Goal: Check status: Check status

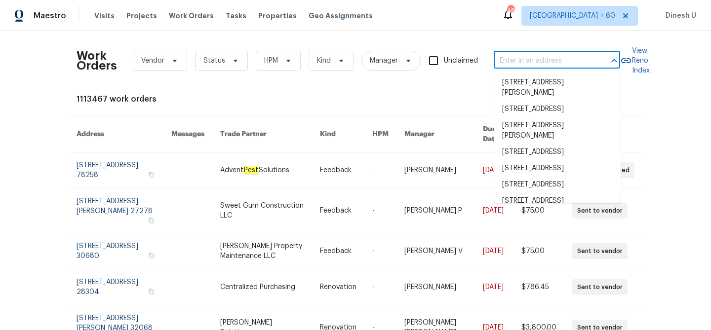
click at [519, 61] on input "text" at bounding box center [543, 60] width 99 height 15
paste input "[STREET_ADDRESS]"
type input "[STREET_ADDRESS]"
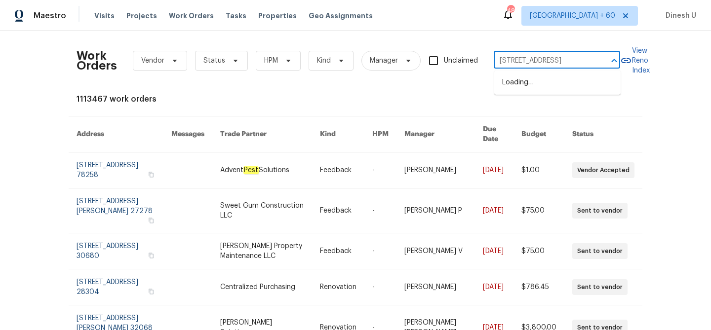
scroll to position [0, 41]
click at [515, 85] on li "[STREET_ADDRESS]" at bounding box center [557, 83] width 126 height 16
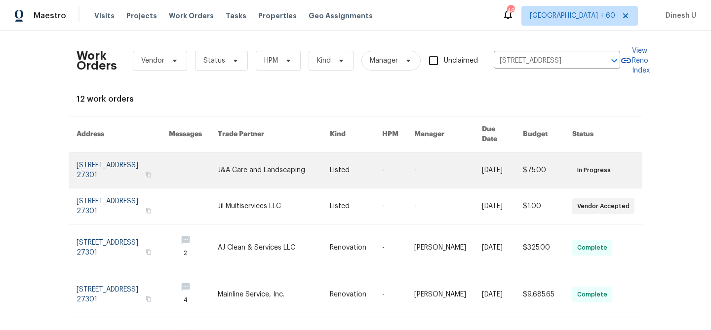
click at [88, 158] on link at bounding box center [123, 171] width 92 height 36
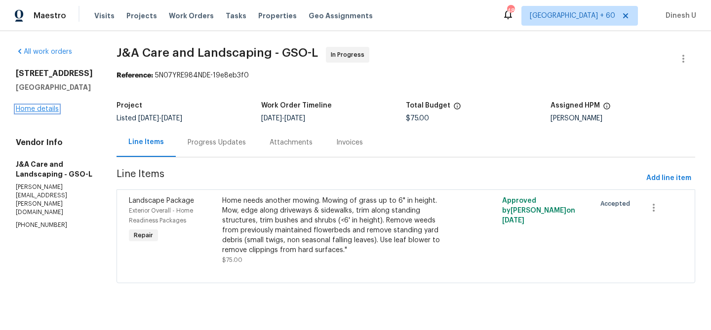
click at [29, 107] on link "Home details" at bounding box center [37, 109] width 43 height 7
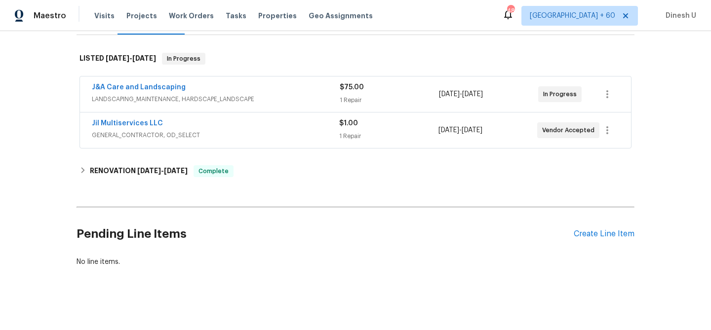
scroll to position [148, 0]
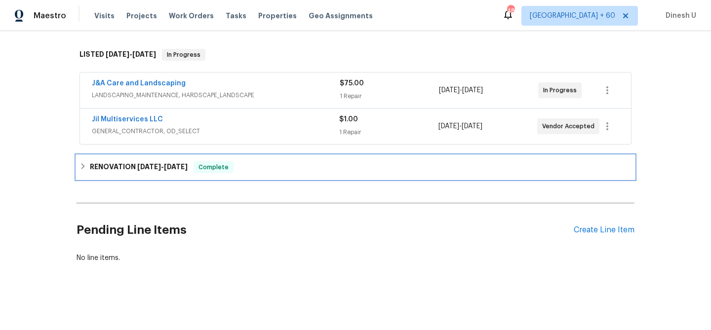
click at [123, 167] on h6 "RENOVATION [DATE] - [DATE]" at bounding box center [139, 167] width 98 height 12
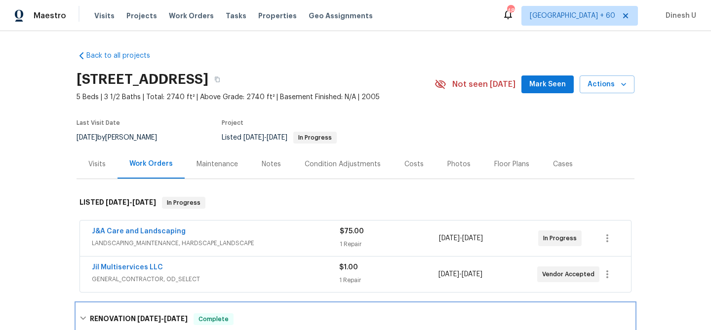
scroll to position [37, 0]
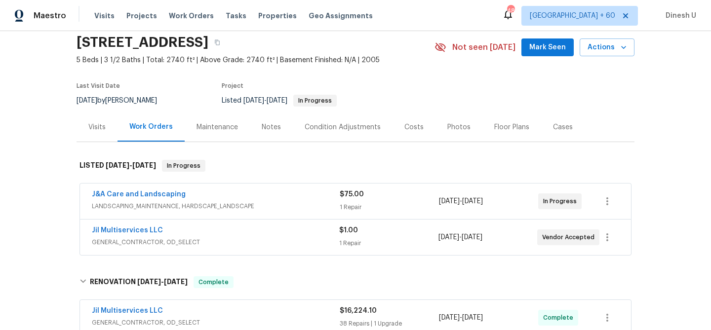
click at [100, 133] on div "Visits" at bounding box center [97, 127] width 41 height 29
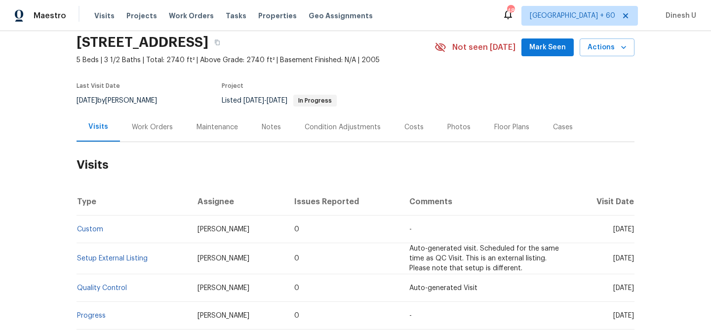
click at [150, 132] on div "Work Orders" at bounding box center [152, 127] width 41 height 10
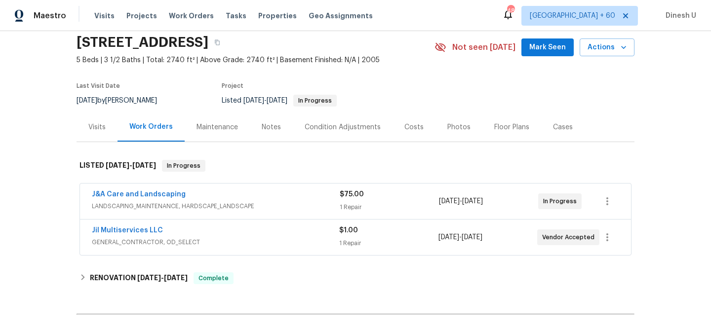
click at [355, 204] on div "1 Repair" at bounding box center [389, 207] width 99 height 10
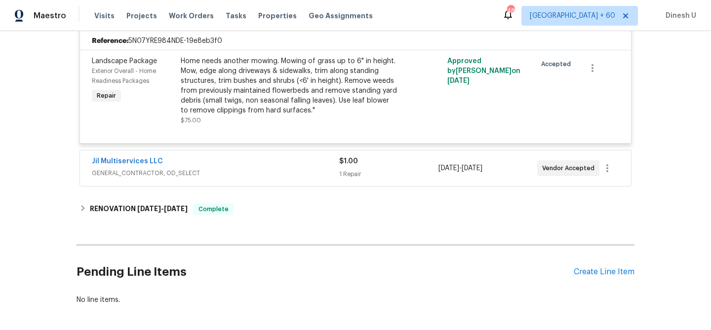
scroll to position [236, 0]
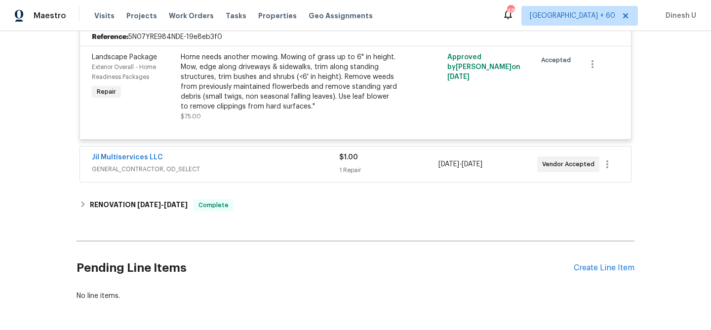
click at [342, 168] on div "1 Repair" at bounding box center [388, 170] width 99 height 10
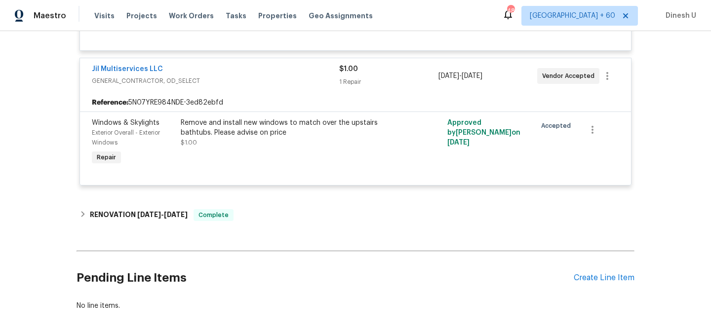
scroll to position [373, 0]
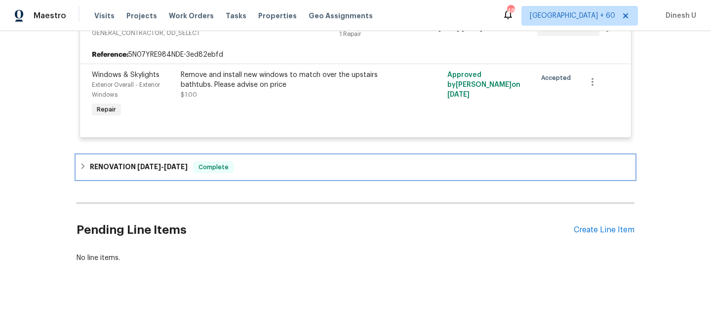
click at [155, 173] on div "RENOVATION [DATE] - [DATE] Complete" at bounding box center [356, 168] width 558 height 24
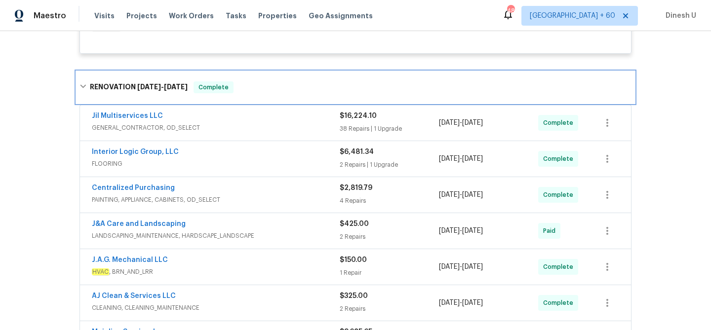
scroll to position [458, 0]
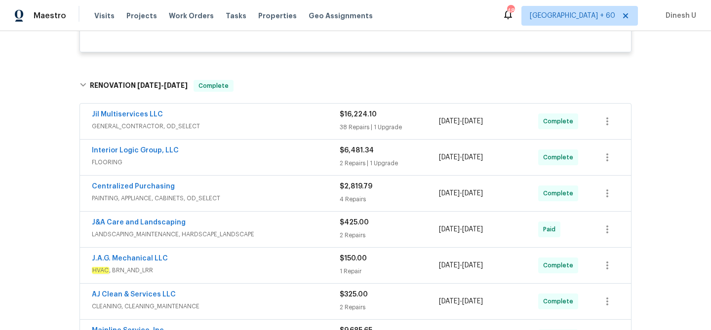
click at [348, 128] on div "38 Repairs | 1 Upgrade" at bounding box center [389, 127] width 99 height 10
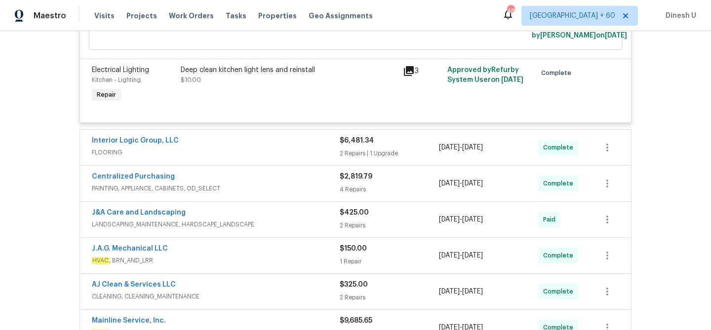
scroll to position [3846, 0]
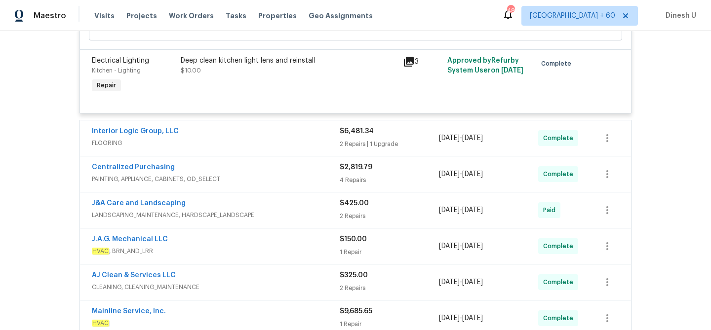
click at [348, 146] on div "2 Repairs | 1 Upgrade" at bounding box center [389, 144] width 99 height 10
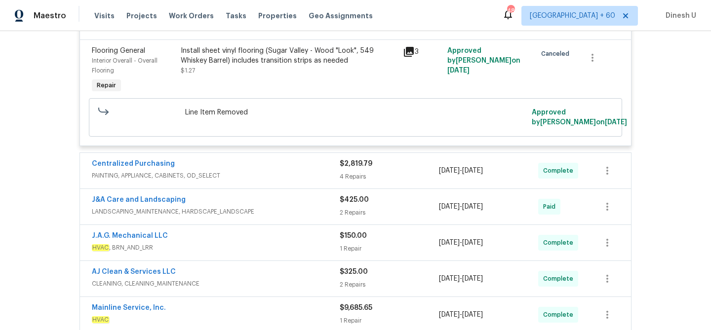
scroll to position [4229, 0]
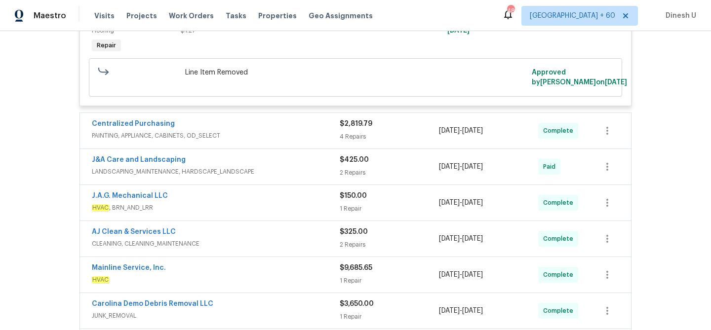
click at [358, 142] on div "4 Repairs" at bounding box center [389, 137] width 99 height 10
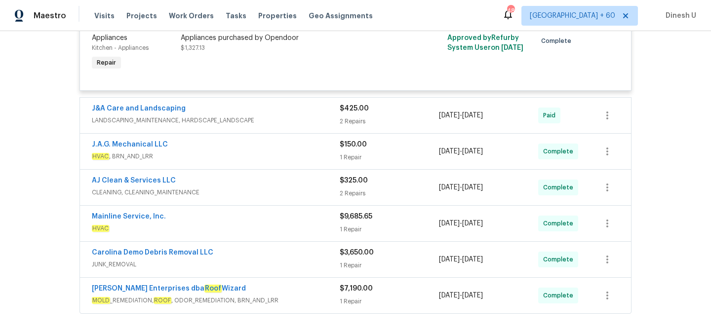
scroll to position [4565, 0]
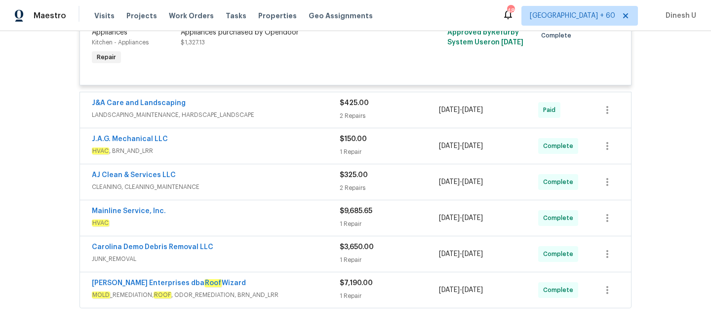
click at [345, 114] on div "$425.00 2 Repairs" at bounding box center [389, 110] width 99 height 24
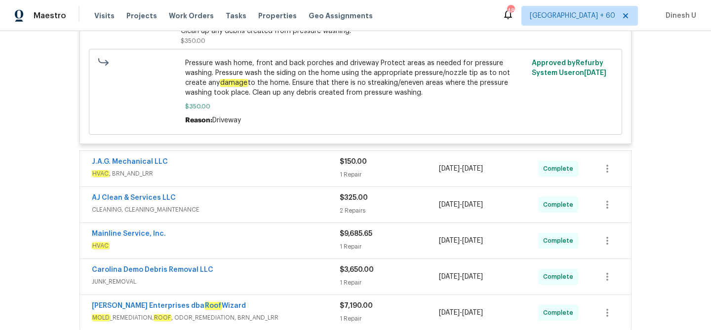
scroll to position [4857, 0]
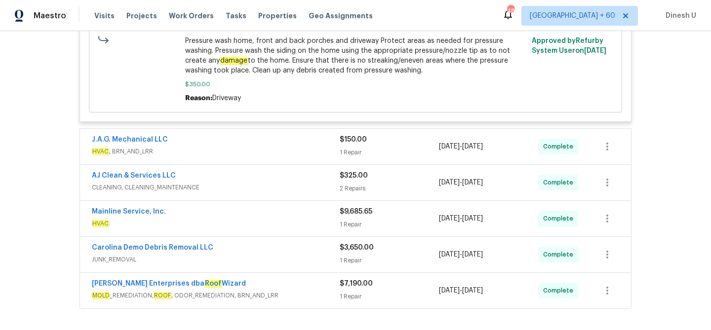
click at [350, 153] on div "1 Repair" at bounding box center [389, 153] width 99 height 10
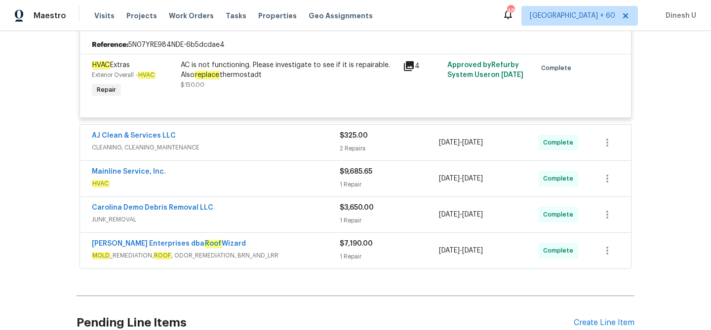
scroll to position [4993, 0]
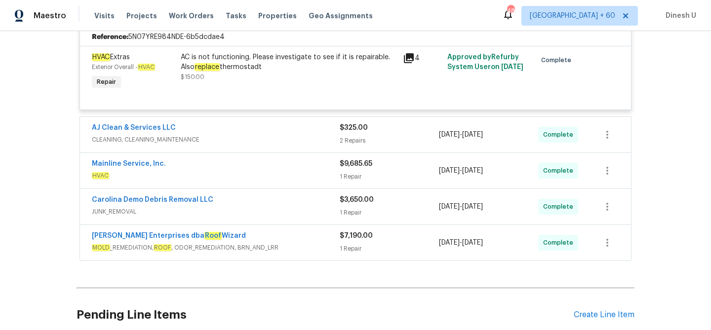
click at [357, 142] on div "2 Repairs" at bounding box center [389, 141] width 99 height 10
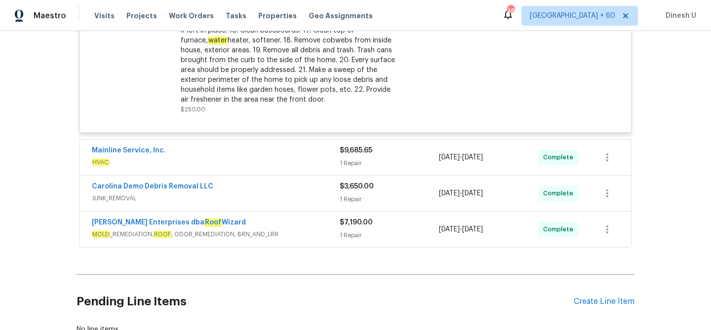
scroll to position [5361, 0]
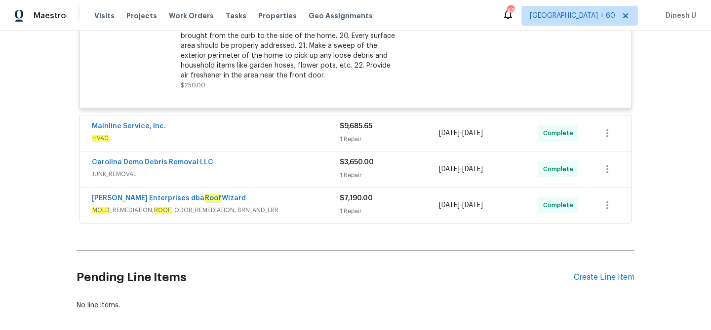
click at [356, 140] on div "1 Repair" at bounding box center [389, 139] width 99 height 10
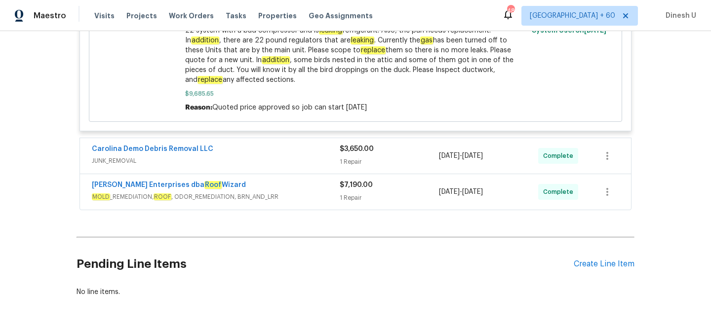
scroll to position [5644, 0]
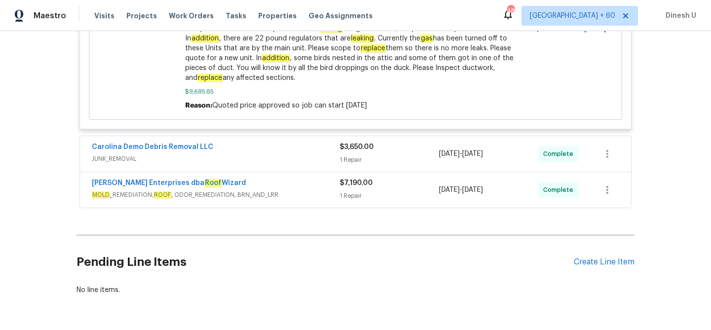
click at [337, 164] on span "JUNK_REMOVAL" at bounding box center [216, 159] width 248 height 10
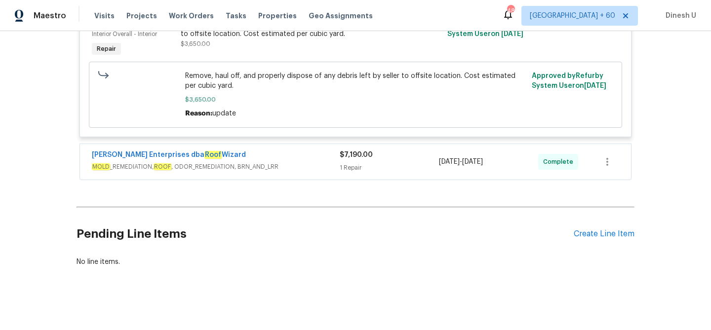
scroll to position [5828, 0]
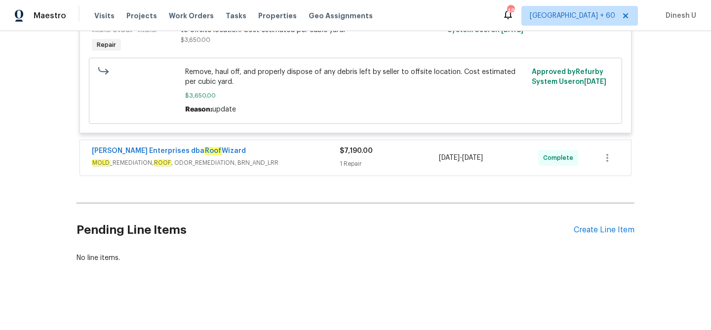
click at [346, 167] on div "1 Repair" at bounding box center [389, 164] width 99 height 10
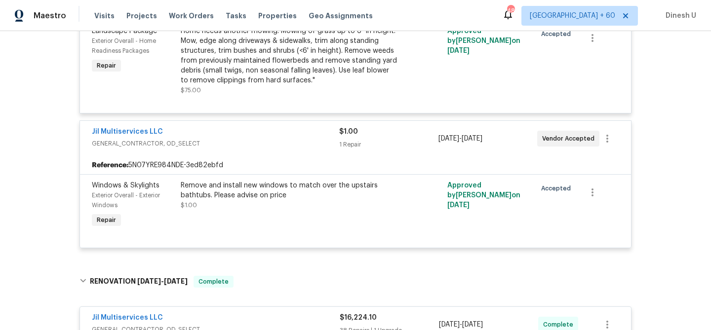
scroll to position [0, 0]
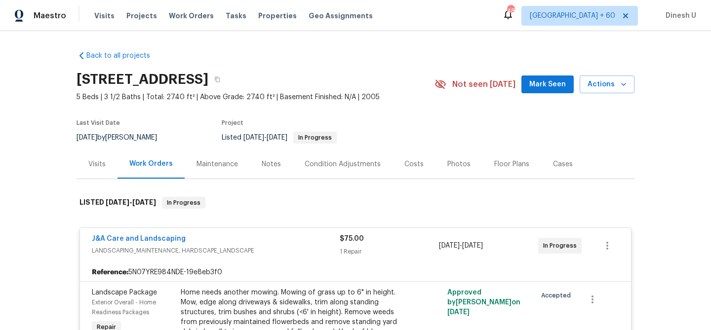
click at [102, 169] on div "Visits" at bounding box center [96, 164] width 17 height 10
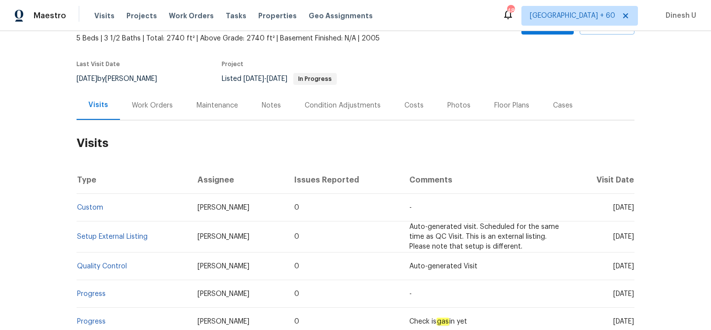
scroll to position [73, 0]
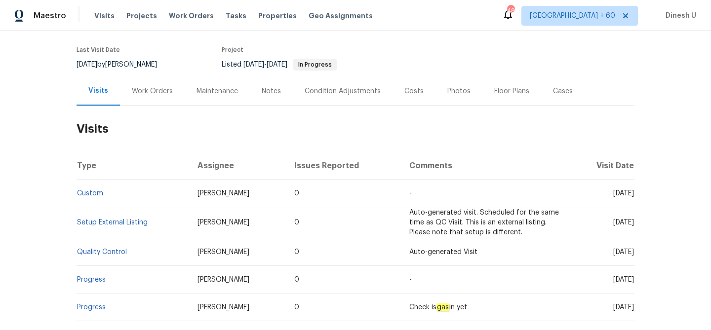
click at [135, 90] on div "Work Orders" at bounding box center [152, 91] width 41 height 10
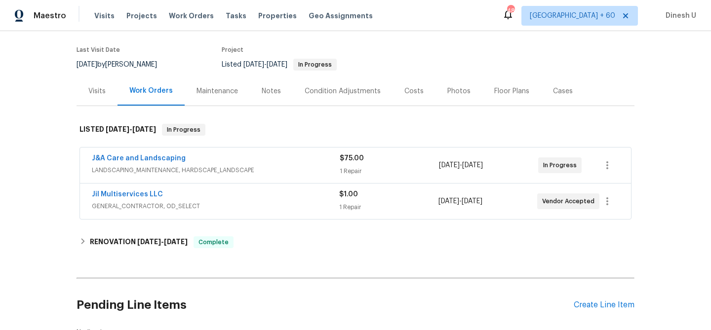
click at [350, 167] on div "1 Repair" at bounding box center [389, 171] width 99 height 10
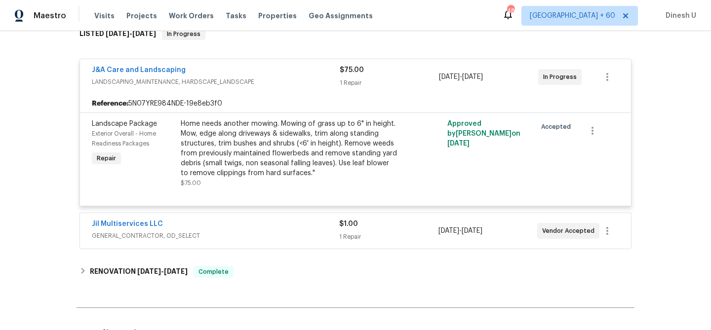
scroll to position [221, 0]
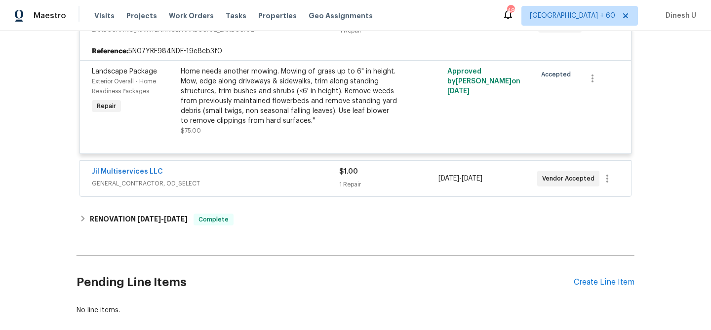
click at [357, 184] on div "1 Repair" at bounding box center [388, 185] width 99 height 10
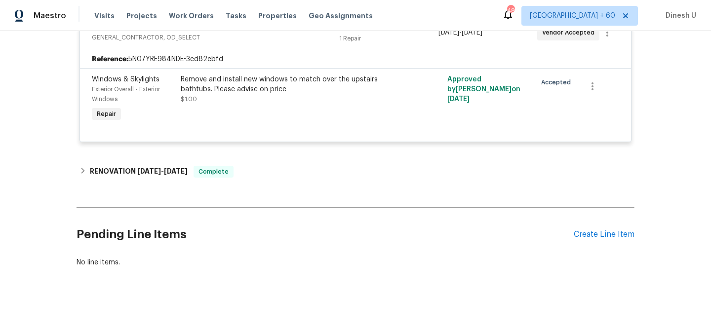
scroll to position [373, 0]
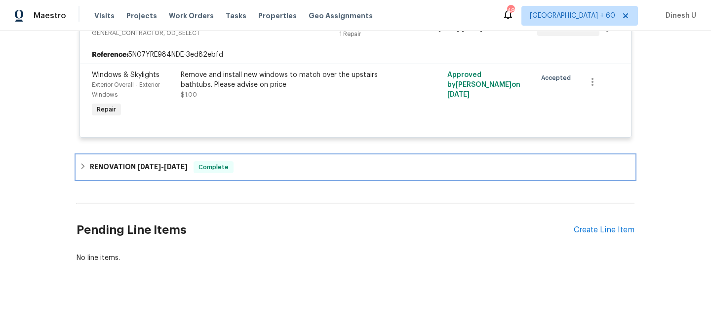
click at [142, 174] on div "RENOVATION [DATE] - [DATE] Complete" at bounding box center [356, 168] width 558 height 24
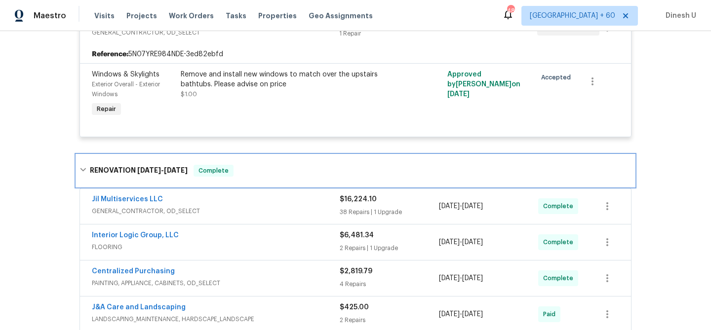
scroll to position [439, 0]
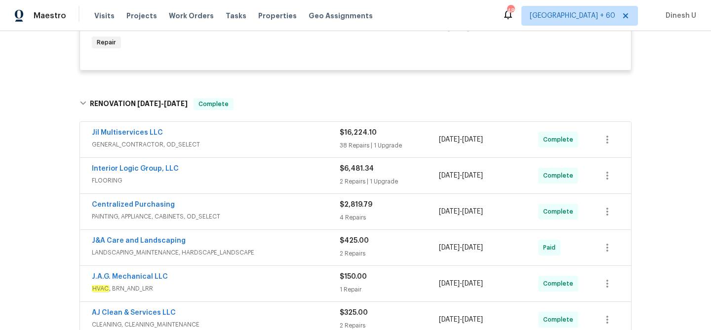
click at [346, 139] on div "$16,224.10 38 Repairs | 1 Upgrade" at bounding box center [389, 140] width 99 height 24
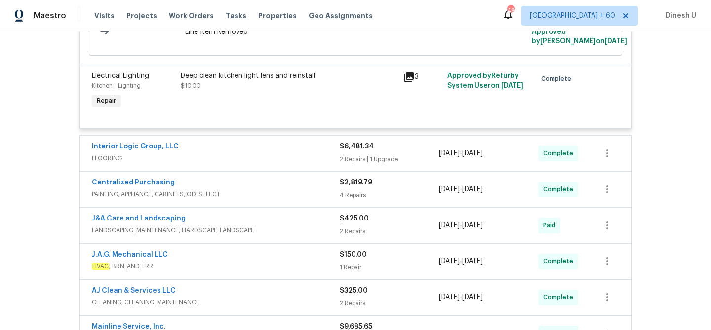
scroll to position [3867, 0]
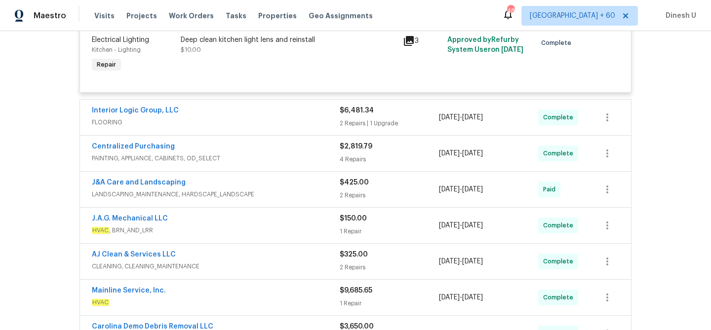
click at [345, 114] on span "$6,481.34" at bounding box center [357, 110] width 34 height 7
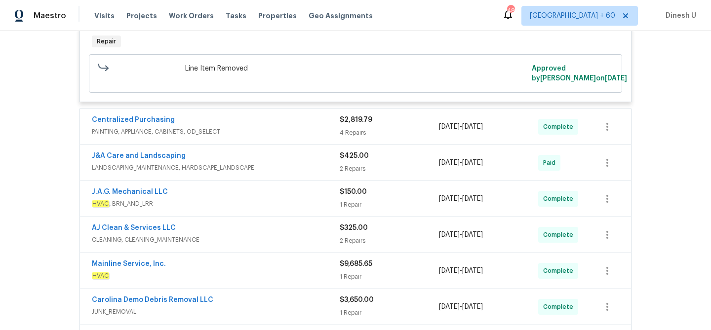
scroll to position [4254, 0]
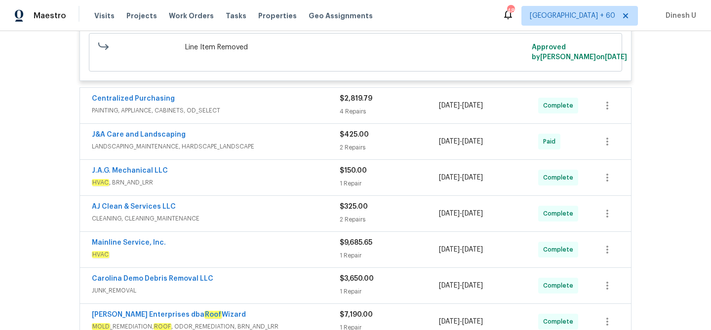
click at [356, 112] on div "4 Repairs" at bounding box center [389, 112] width 99 height 10
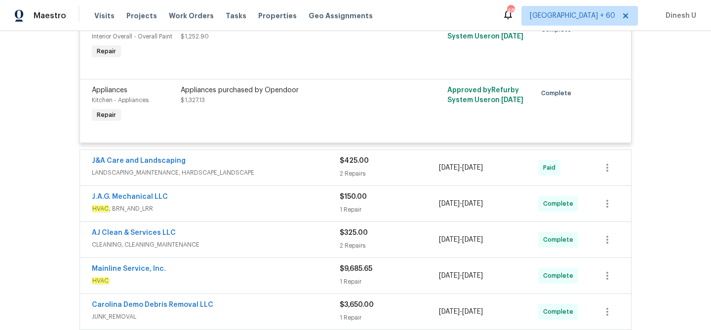
scroll to position [4532, 0]
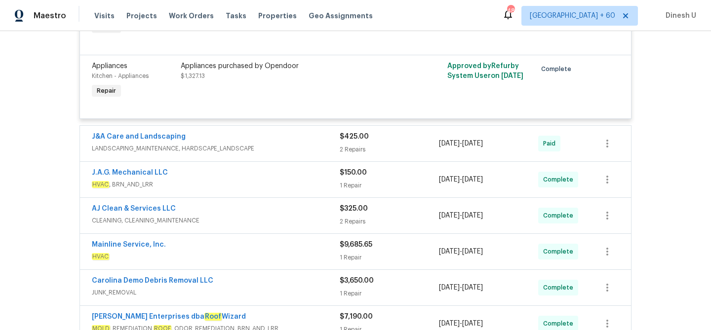
click at [339, 144] on div "J&A Care and Landscaping" at bounding box center [216, 138] width 248 height 12
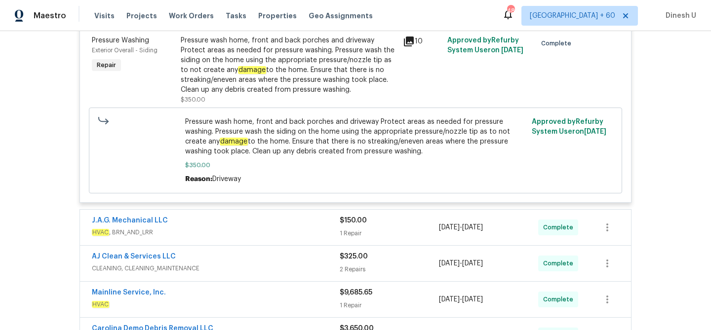
scroll to position [4794, 0]
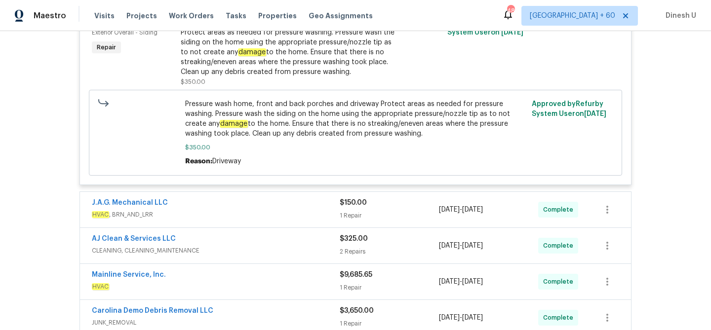
click at [352, 215] on div "$150.00 1 Repair" at bounding box center [389, 210] width 99 height 24
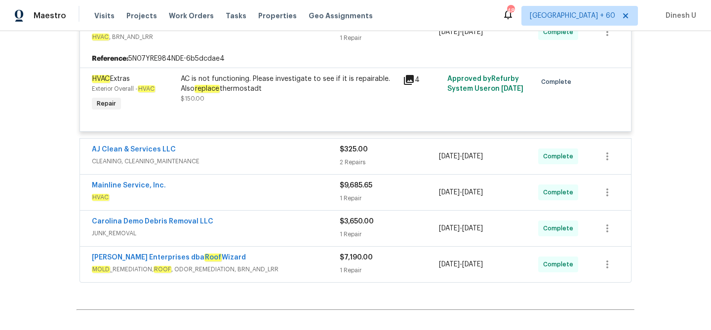
scroll to position [4980, 0]
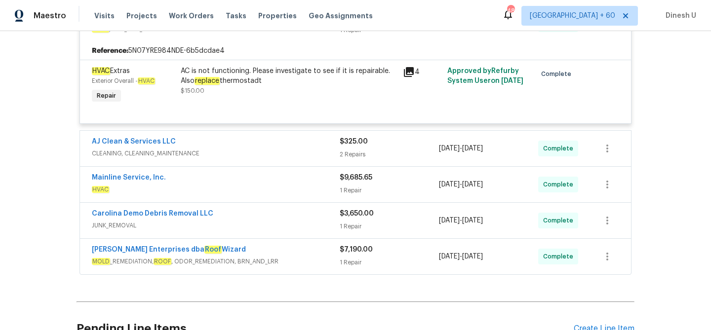
click at [349, 166] on div "AJ Clean & Services LLC CLEANING, CLEANING_MAINTENANCE $325.00 2 Repairs [DATE]…" at bounding box center [355, 149] width 551 height 36
click at [335, 149] on div "AJ Clean & Services LLC" at bounding box center [216, 143] width 248 height 12
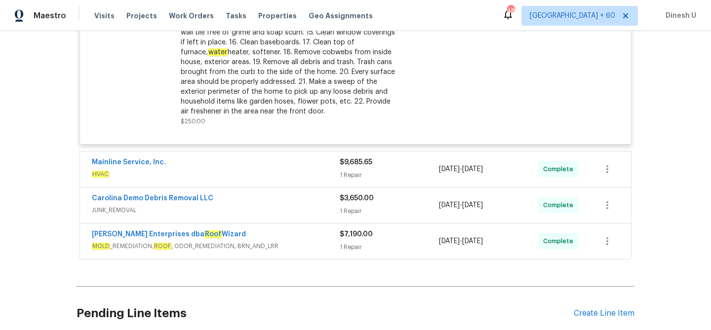
scroll to position [5334, 0]
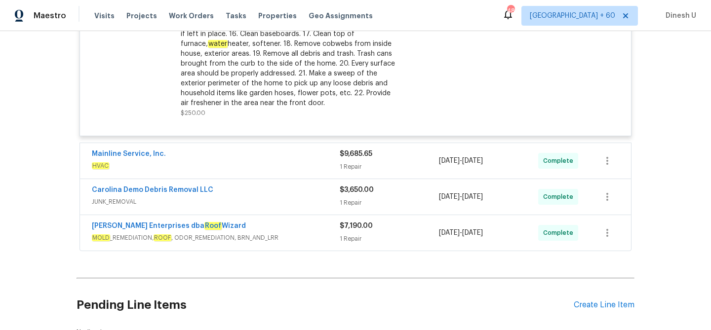
click at [352, 167] on div "$9,685.65 1 Repair" at bounding box center [389, 161] width 99 height 24
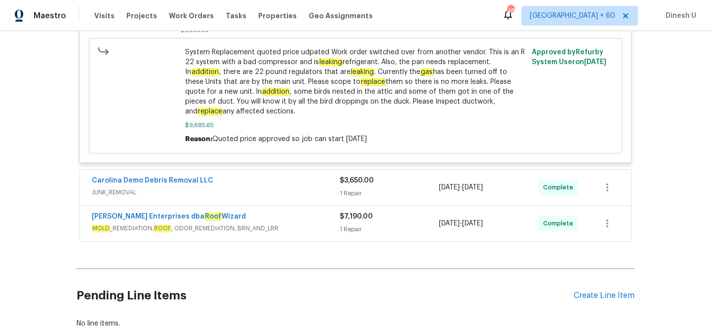
scroll to position [5643, 0]
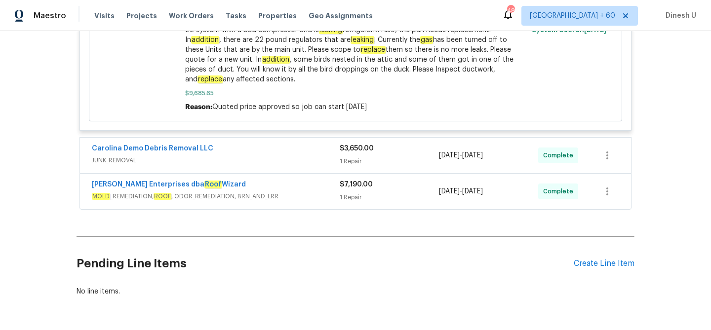
click at [347, 161] on div "$3,650.00 1 Repair" at bounding box center [389, 156] width 99 height 24
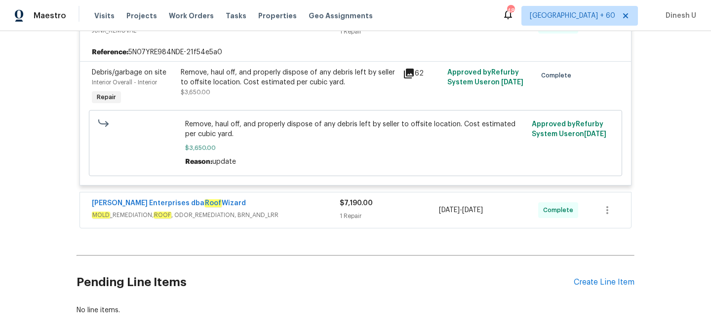
scroll to position [5797, 0]
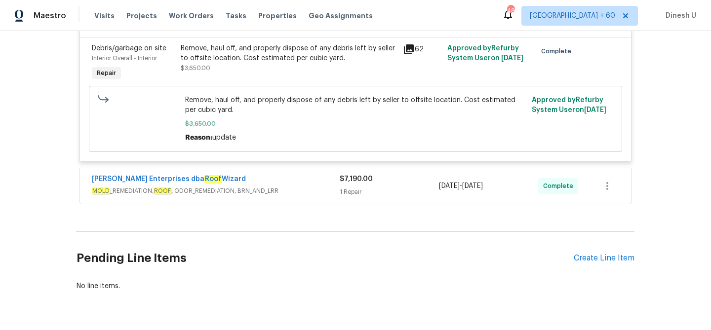
click at [361, 195] on div "1 Repair" at bounding box center [389, 192] width 99 height 10
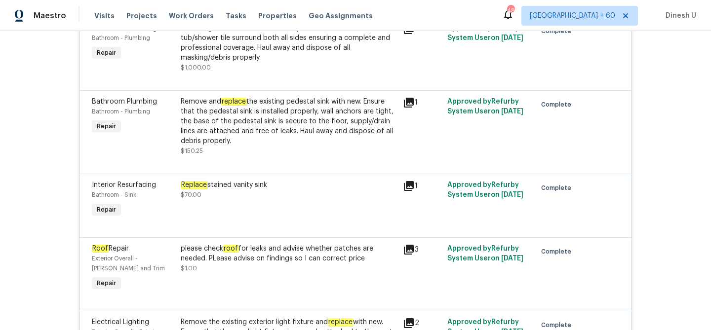
scroll to position [916, 0]
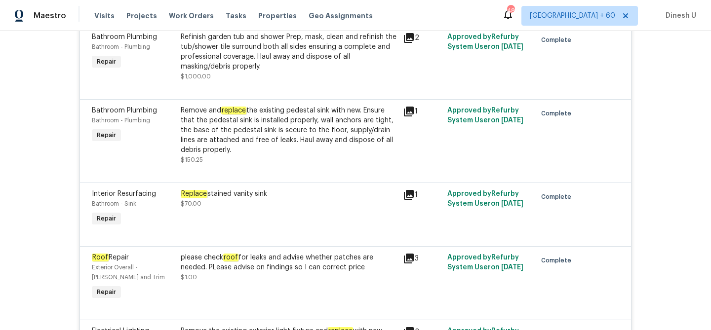
click at [408, 111] on icon at bounding box center [409, 112] width 10 height 10
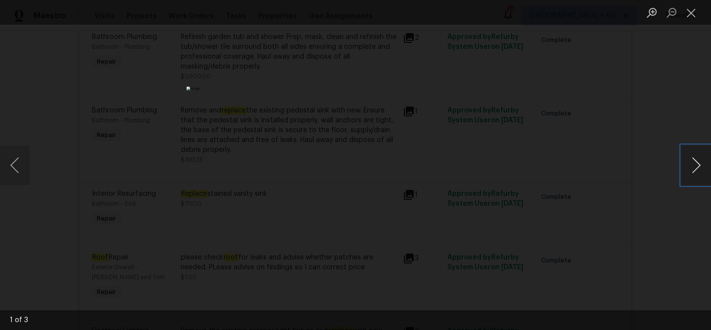
click at [696, 169] on button "Next image" at bounding box center [696, 166] width 30 height 40
click at [690, 13] on button "Close lightbox" at bounding box center [691, 12] width 20 height 17
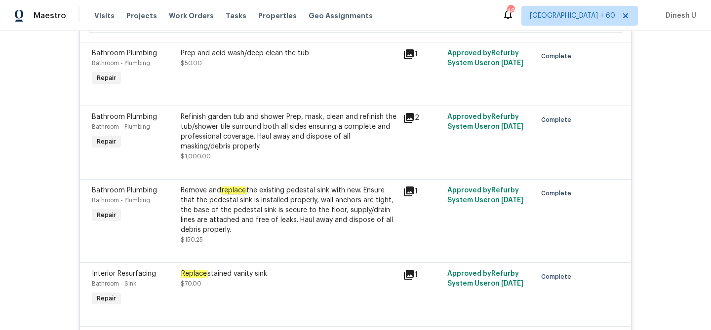
scroll to position [833, 0]
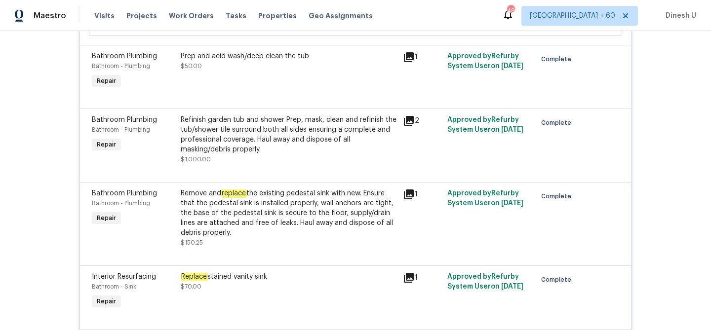
click at [406, 125] on icon at bounding box center [409, 121] width 10 height 10
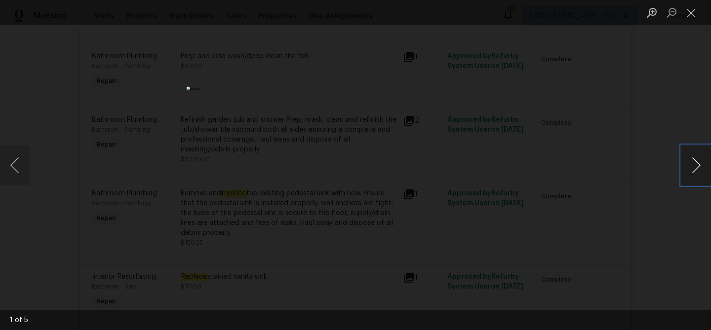
click at [699, 161] on button "Next image" at bounding box center [696, 166] width 30 height 40
click at [688, 11] on button "Close lightbox" at bounding box center [691, 12] width 20 height 17
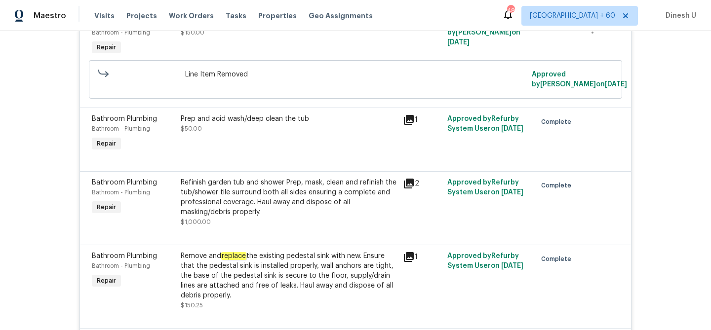
scroll to position [766, 0]
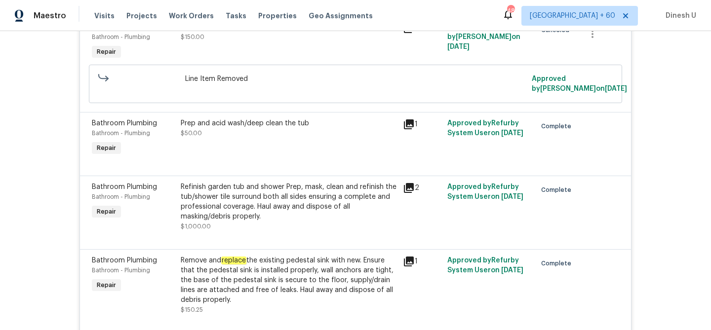
click at [409, 125] on icon at bounding box center [409, 124] width 10 height 10
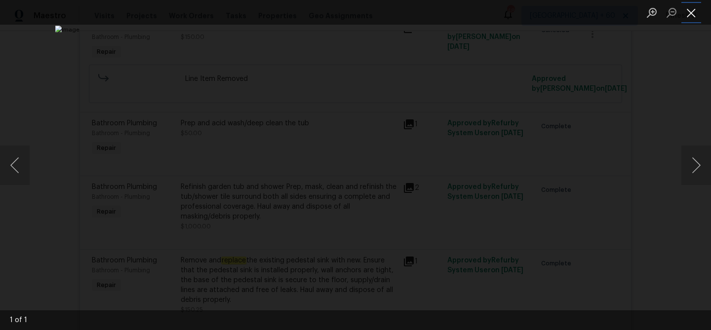
click at [688, 19] on button "Close lightbox" at bounding box center [691, 12] width 20 height 17
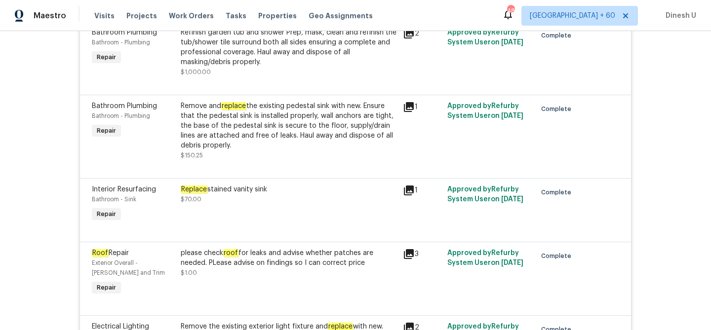
scroll to position [787, 0]
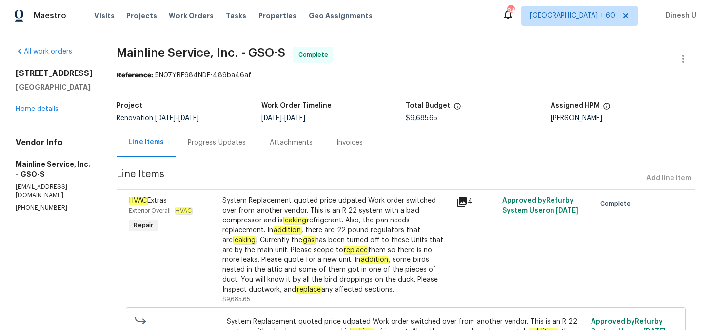
click at [221, 149] on div "Progress Updates" at bounding box center [217, 142] width 82 height 29
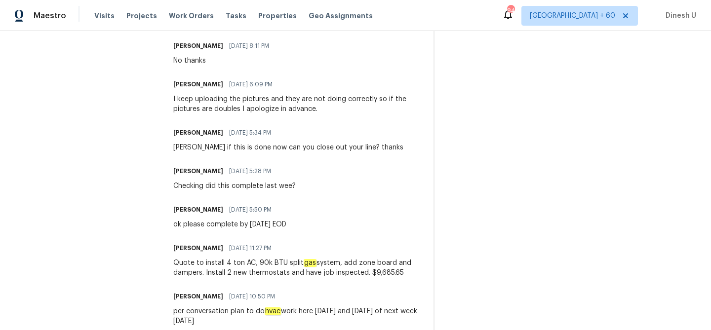
scroll to position [353, 0]
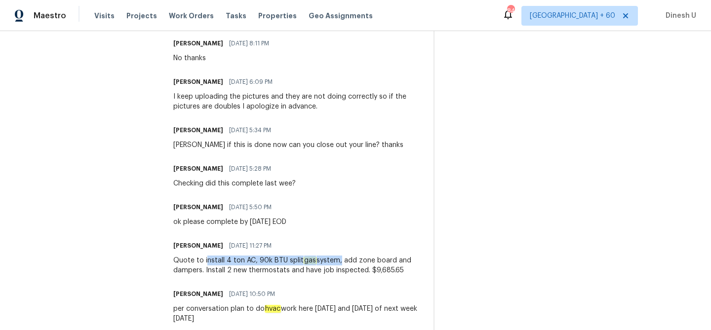
drag, startPoint x: 207, startPoint y: 261, endPoint x: 339, endPoint y: 260, distance: 131.8
click at [339, 260] on div "Quote to install 4 ton AC, 90k BTU split gas system, add zone board and dampers…" at bounding box center [297, 266] width 249 height 20
copy div "nstall 4 ton AC, 90k BTU split gas system"
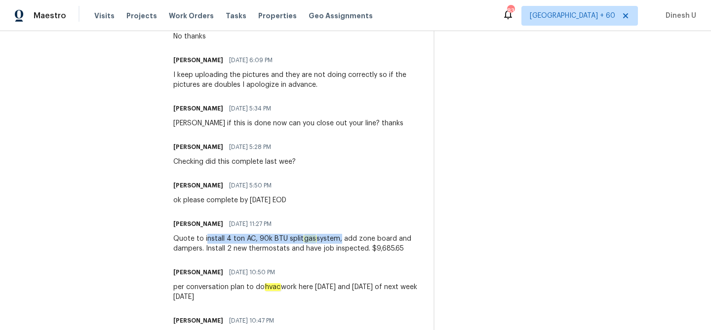
scroll to position [376, 0]
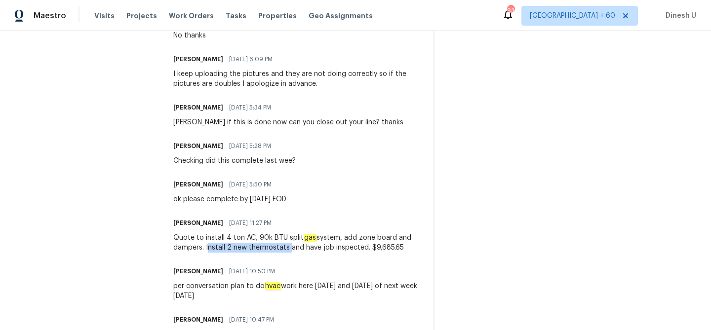
drag, startPoint x: 207, startPoint y: 251, endPoint x: 288, endPoint y: 248, distance: 81.0
click at [287, 248] on div "Quote to install 4 ton AC, 90k BTU split gas system, add zone board and dampers…" at bounding box center [297, 243] width 249 height 20
copy div "Install 2 new thermostats"
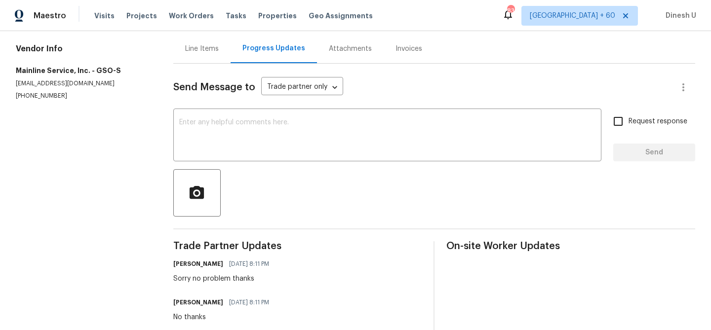
scroll to position [0, 0]
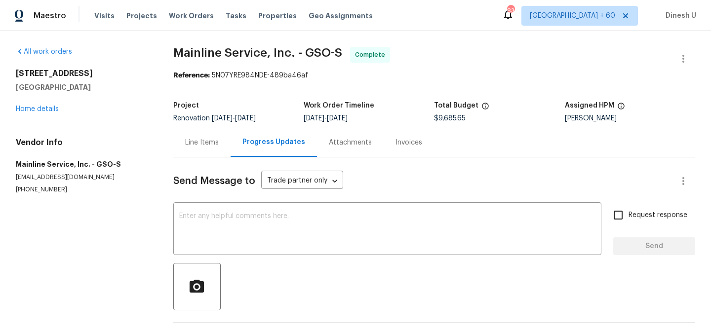
click at [31, 103] on div "12 Silverbrook Ct Mc Leansville, NC 27301 Home details" at bounding box center [83, 91] width 134 height 45
click at [30, 116] on div "All work orders 12 Silverbrook Ct Mc Leansville, NC 27301 Home details Vendor I…" at bounding box center [83, 120] width 134 height 147
click at [25, 109] on link "Home details" at bounding box center [37, 109] width 43 height 7
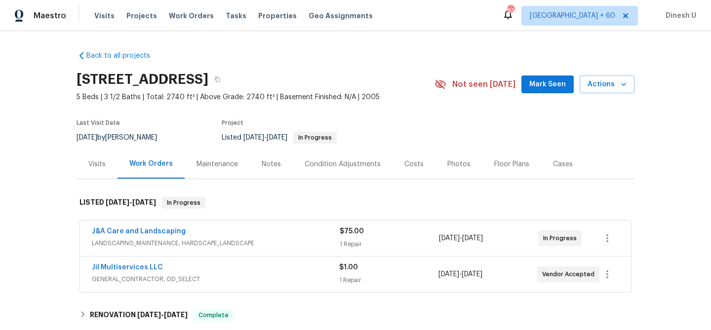
click at [112, 162] on div "Visits" at bounding box center [97, 164] width 41 height 29
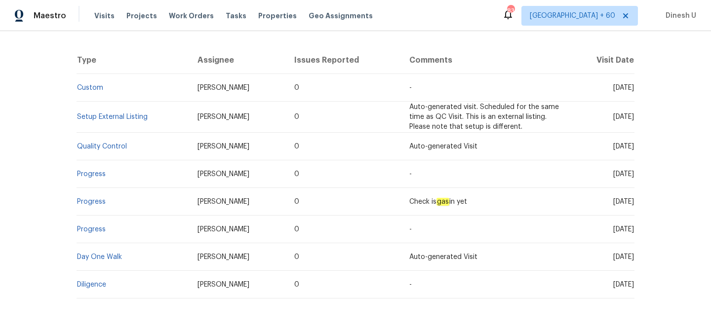
scroll to position [177, 0]
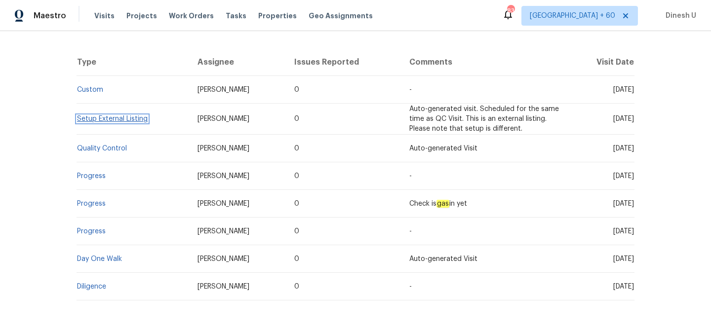
click at [111, 118] on link "Setup External Listing" at bounding box center [112, 119] width 71 height 7
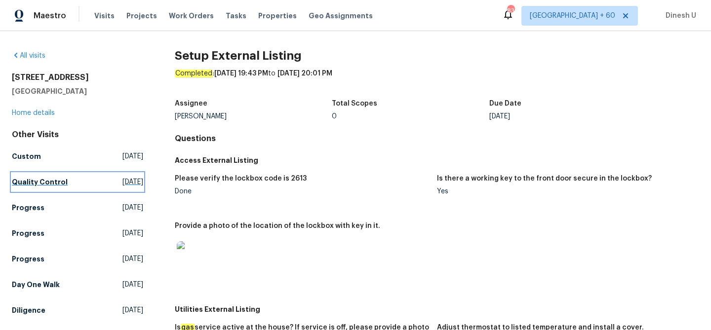
click at [122, 180] on span "[DATE]" at bounding box center [132, 182] width 21 height 10
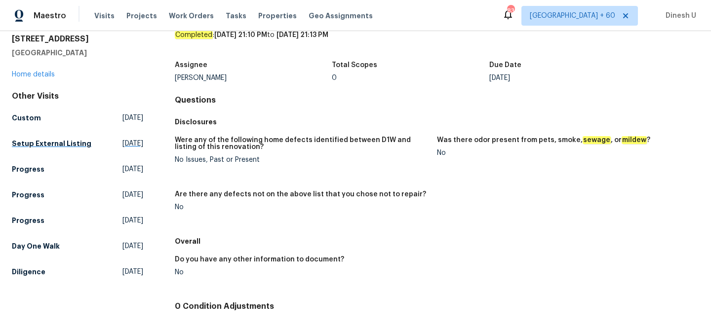
scroll to position [40, 0]
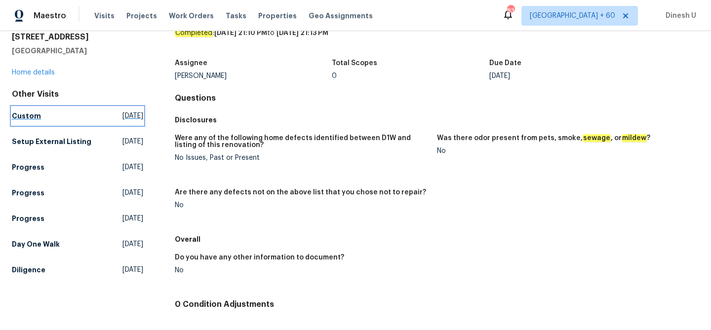
click at [107, 109] on link "Custom Wed, Aug 20 2025" at bounding box center [77, 116] width 131 height 18
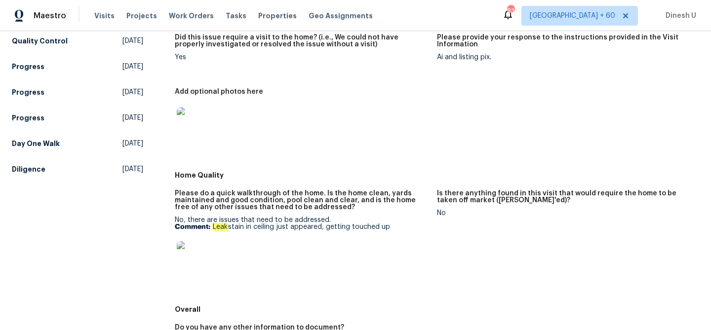
scroll to position [129, 0]
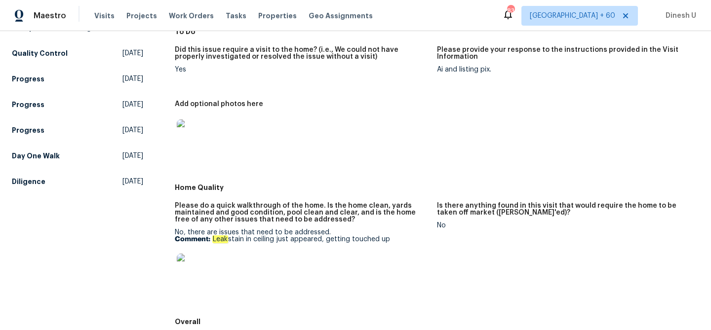
click at [187, 134] on img at bounding box center [193, 135] width 32 height 32
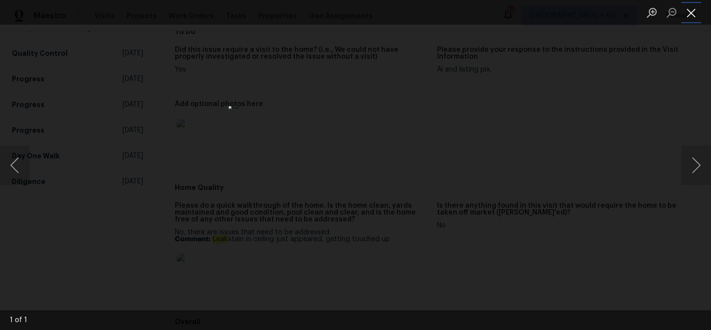
click at [696, 18] on button "Close lightbox" at bounding box center [691, 12] width 20 height 17
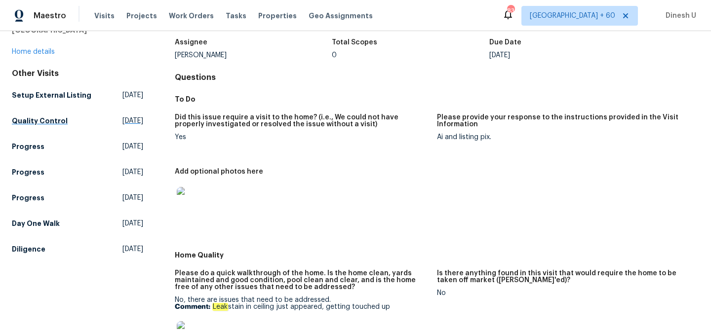
scroll to position [63, 0]
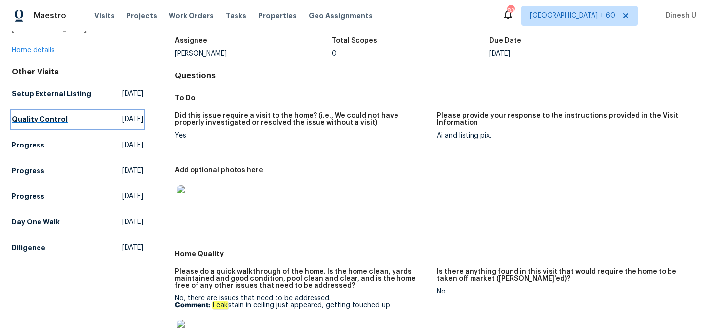
click at [122, 120] on span "[DATE]" at bounding box center [132, 120] width 21 height 10
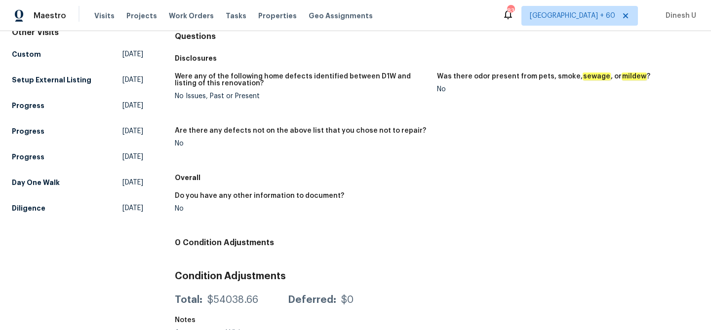
scroll to position [115, 0]
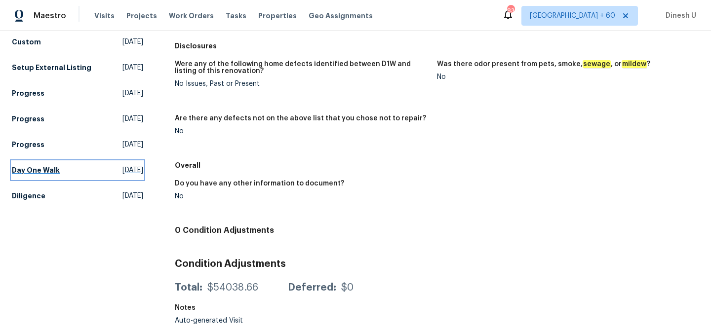
click at [122, 172] on span "[DATE]" at bounding box center [132, 170] width 21 height 10
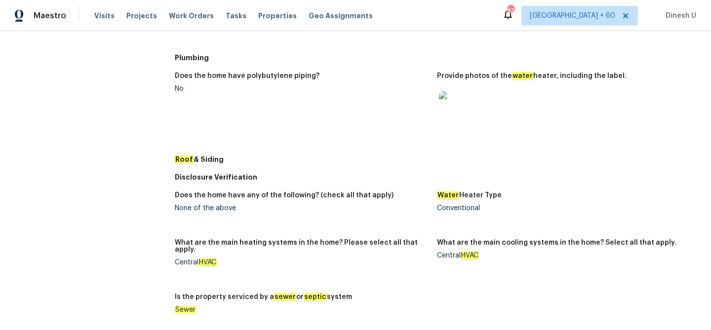
scroll to position [488, 0]
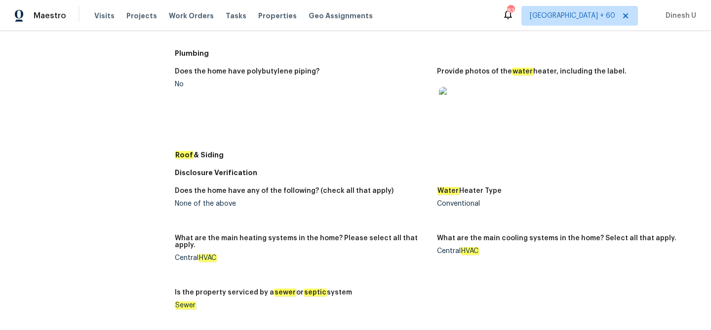
click at [451, 107] on img at bounding box center [455, 103] width 32 height 32
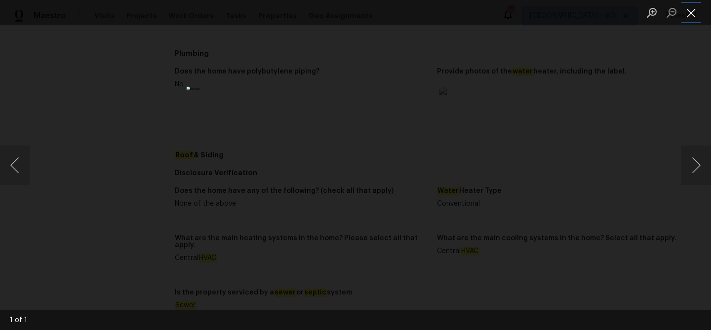
click at [691, 13] on button "Close lightbox" at bounding box center [691, 12] width 20 height 17
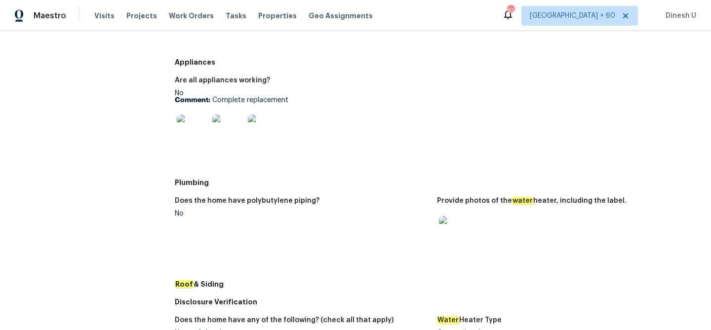
scroll to position [354, 0]
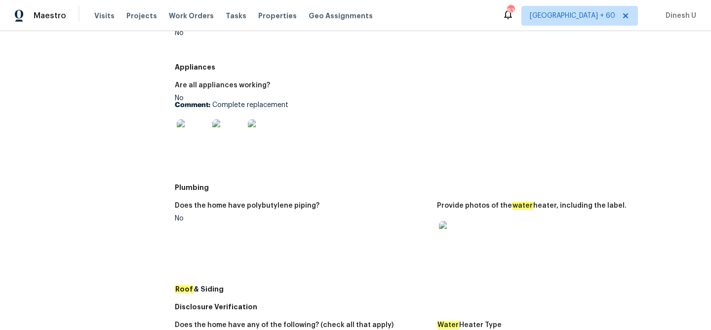
click at [445, 227] on img at bounding box center [455, 237] width 32 height 32
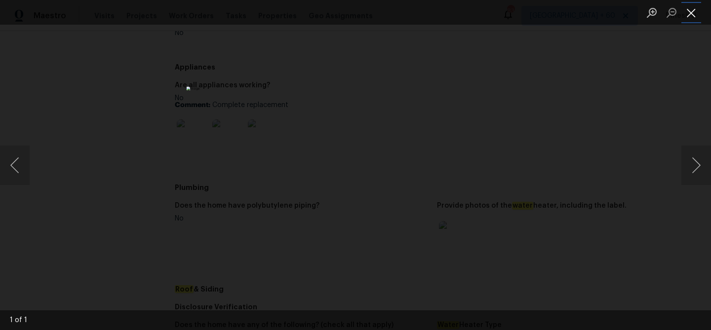
click at [683, 9] on button "Close lightbox" at bounding box center [691, 12] width 20 height 17
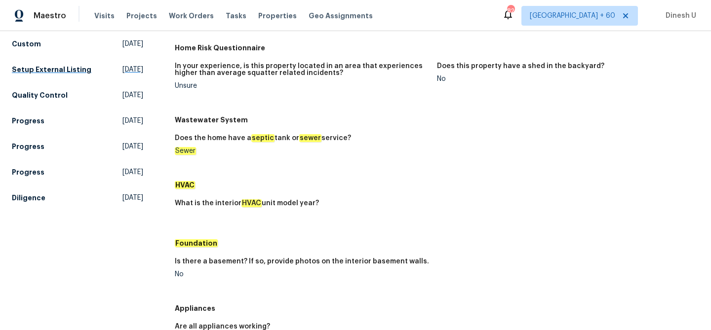
scroll to position [125, 0]
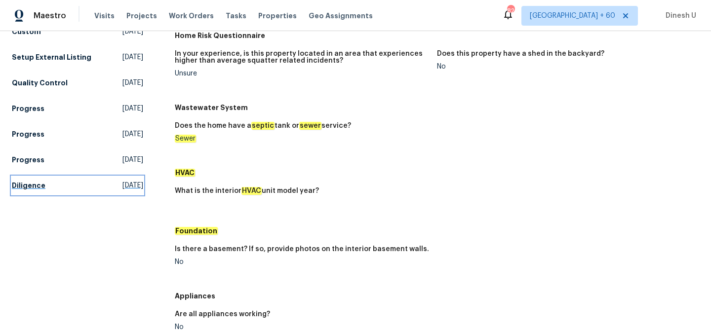
click at [135, 190] on span "[DATE]" at bounding box center [132, 186] width 21 height 10
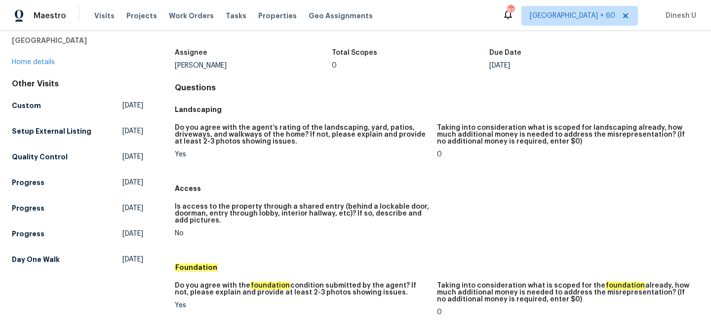
scroll to position [45, 0]
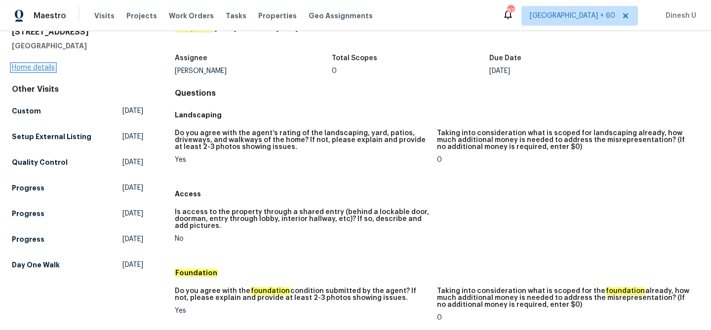
click at [30, 68] on link "Home details" at bounding box center [33, 67] width 43 height 7
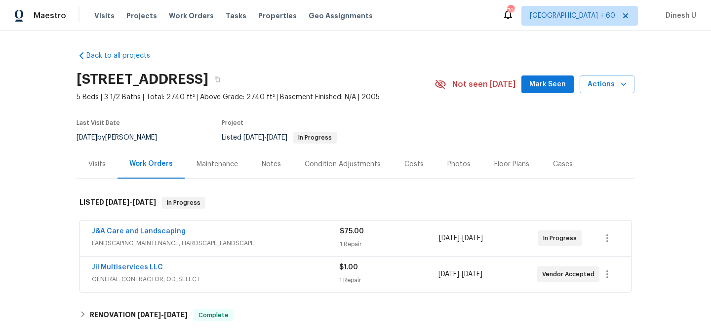
scroll to position [32, 0]
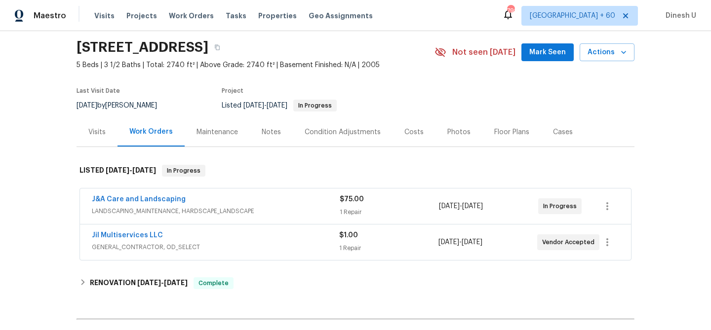
click at [85, 131] on div "Visits" at bounding box center [97, 132] width 41 height 29
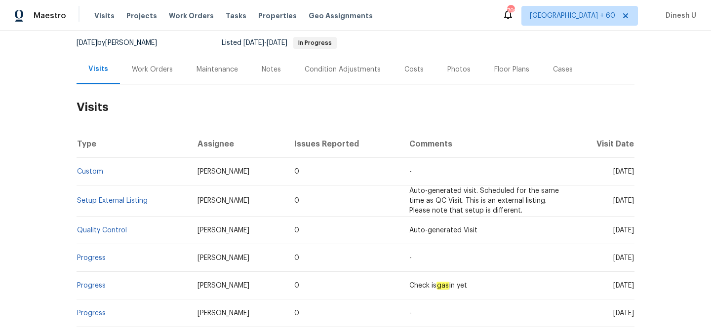
scroll to position [104, 0]
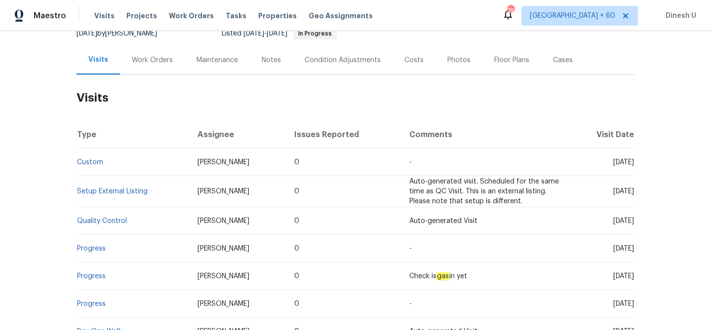
click at [85, 187] on td "Setup External Listing" at bounding box center [133, 191] width 113 height 31
click at [93, 194] on link "Setup External Listing" at bounding box center [112, 191] width 71 height 7
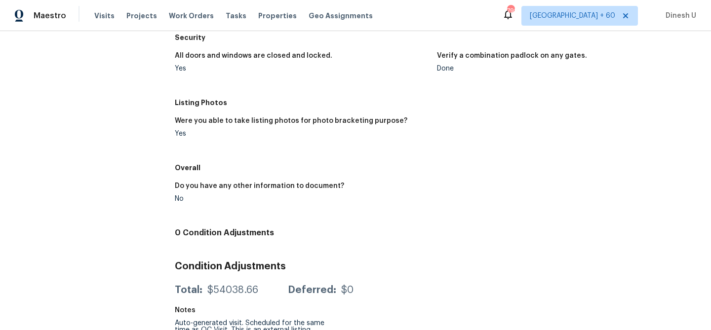
scroll to position [416, 0]
